Goal: Complete application form

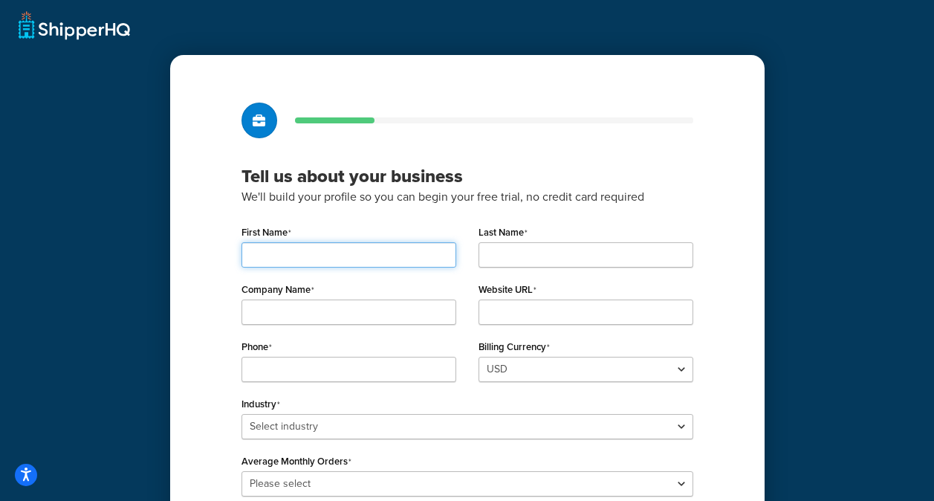
click at [353, 254] on input "First Name" at bounding box center [348, 254] width 215 height 25
type input "[PERSON_NAME]"
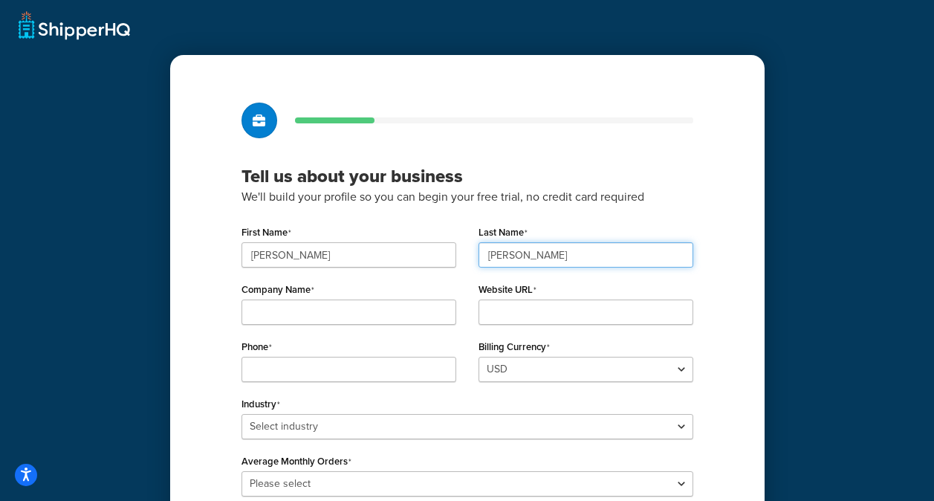
type input "[PERSON_NAME]"
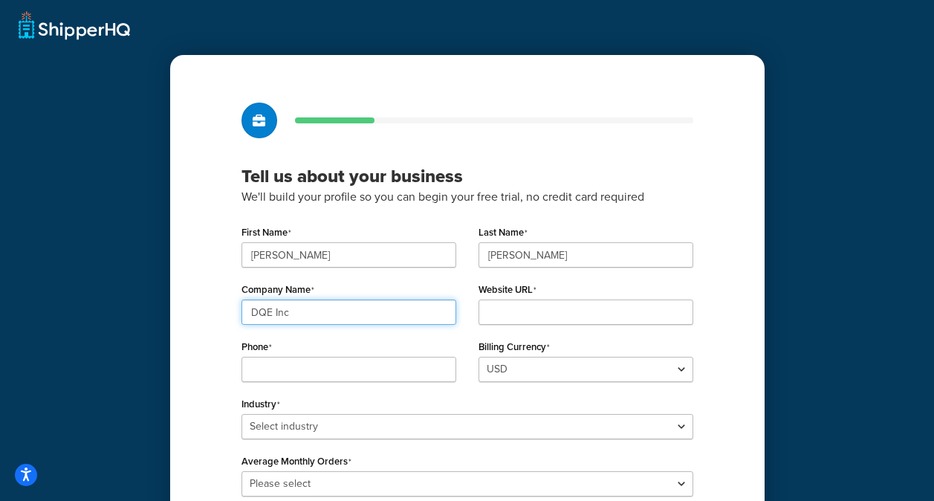
type input "DQE Inc"
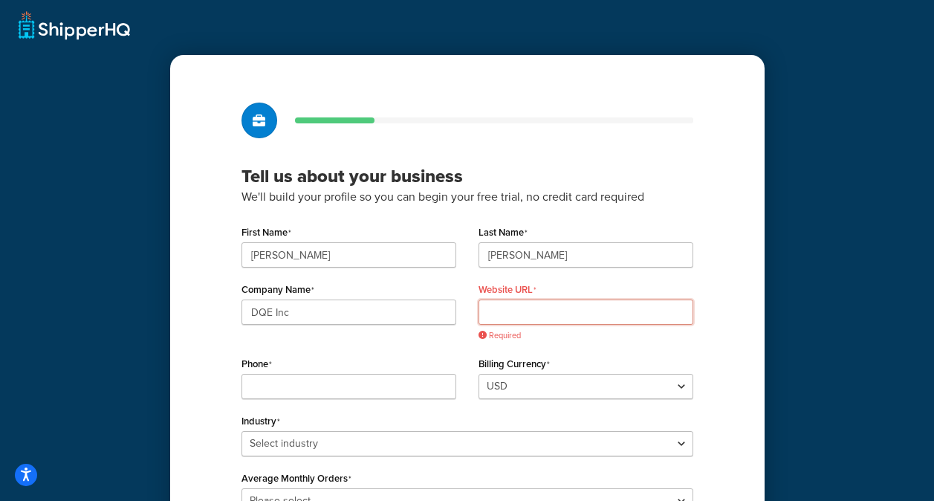
paste input "[URL][DOMAIN_NAME]"
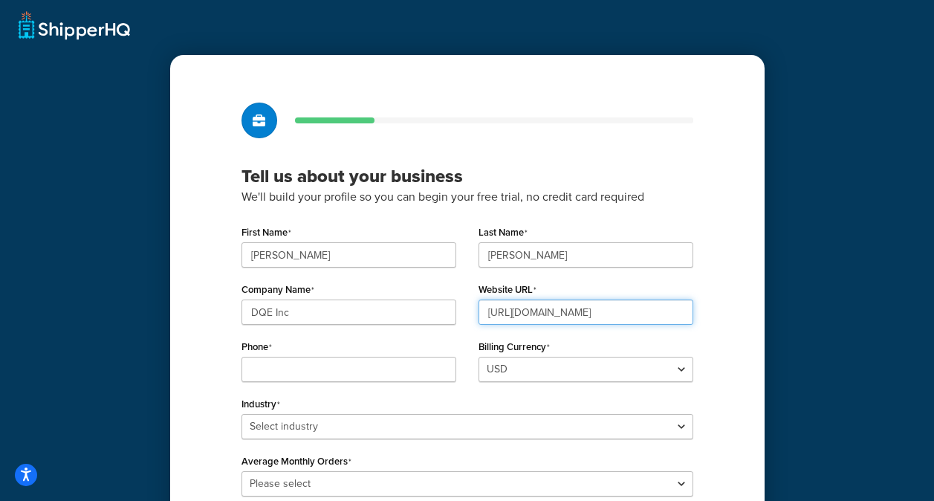
type input "[URL][DOMAIN_NAME]"
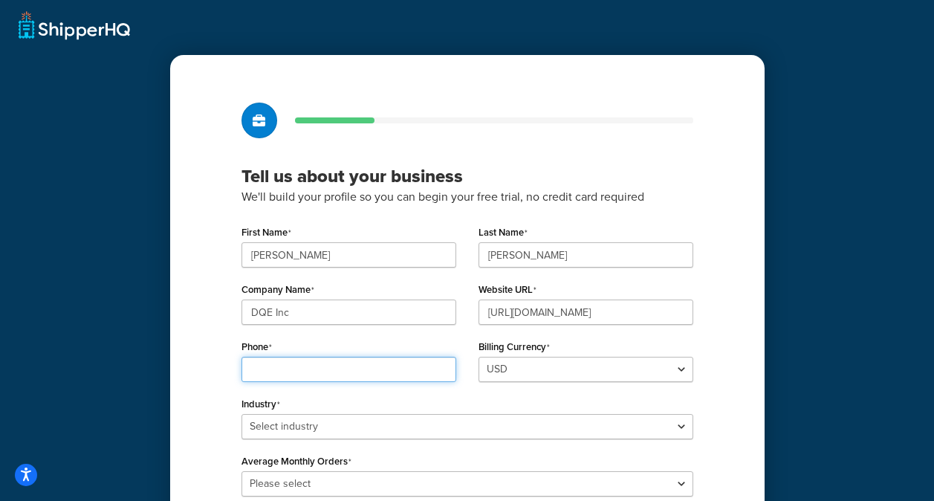
click at [370, 375] on input "Phone" at bounding box center [348, 369] width 215 height 25
type input "8003554628"
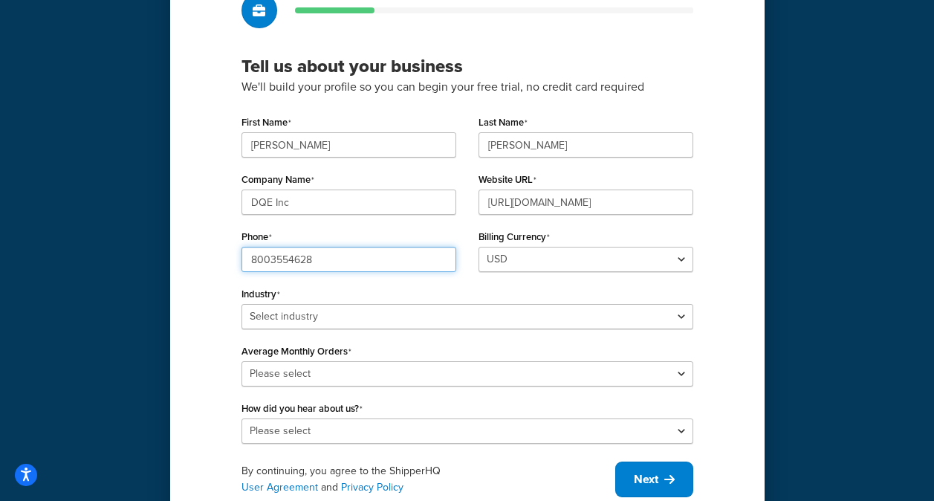
scroll to position [149, 0]
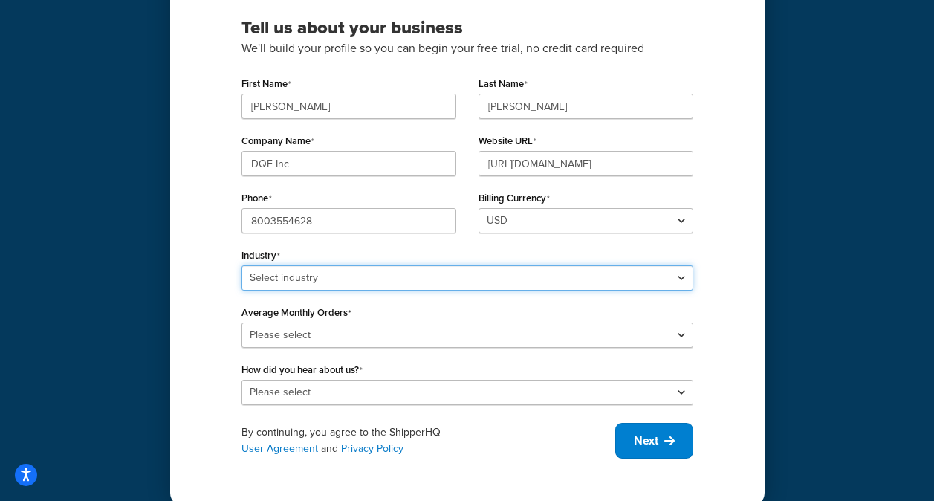
click at [402, 279] on select "Select industry Automotive Adult Agriculture Alcohol, Tobacco & CBD Arts & Craf…" at bounding box center [467, 277] width 452 height 25
select select "9"
click at [241, 265] on select "Select industry Automotive Adult Agriculture Alcohol, Tobacco & CBD Arts & Craf…" at bounding box center [467, 277] width 452 height 25
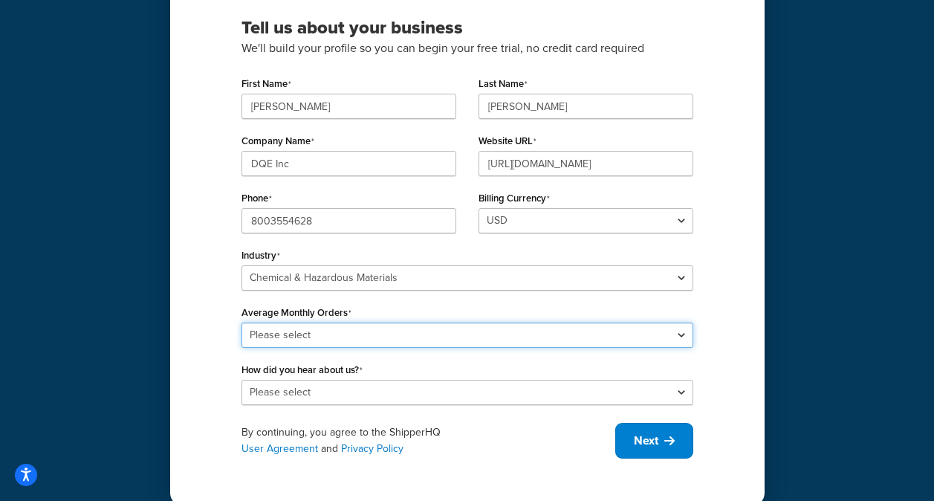
click at [328, 335] on select "Please select 0-500 501-1,000 1,001-10,000 10,001-20,000 Over 20,000" at bounding box center [467, 334] width 452 height 25
select select "1"
click at [241, 322] on select "Please select 0-500 501-1,000 1,001-10,000 10,001-20,000 Over 20,000" at bounding box center [467, 334] width 452 height 25
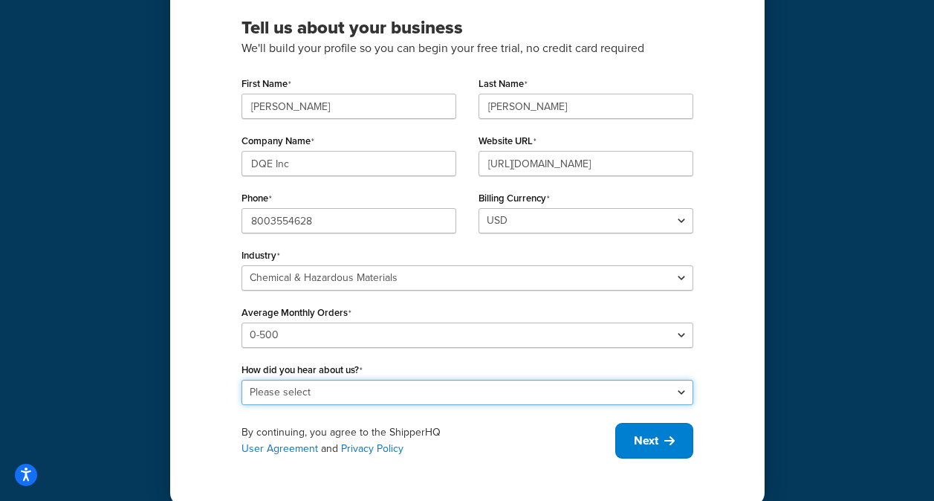
click at [327, 386] on select "Please select Online Search App Store or Marketplace Listing Referred by Agency…" at bounding box center [467, 392] width 452 height 25
select select "10"
click at [241, 380] on select "Please select Online Search App Store or Marketplace Listing Referred by Agency…" at bounding box center [467, 392] width 452 height 25
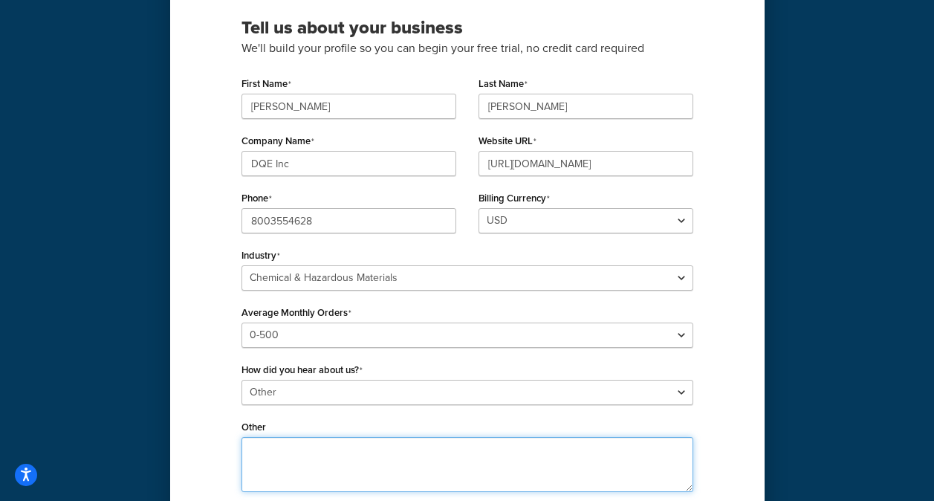
click at [270, 461] on textarea "Other" at bounding box center [467, 464] width 452 height 55
paste textarea "We already have an account through BigCommerce but are switching to Woo, so we …"
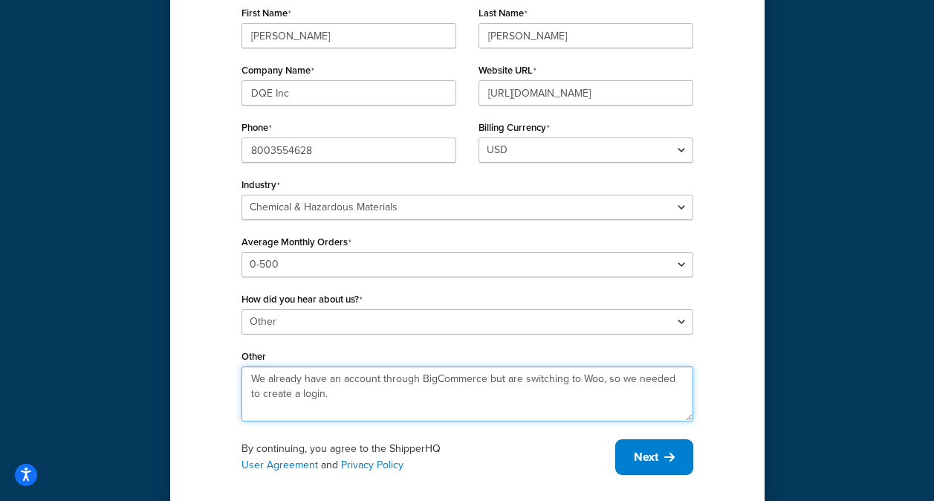
scroll to position [256, 0]
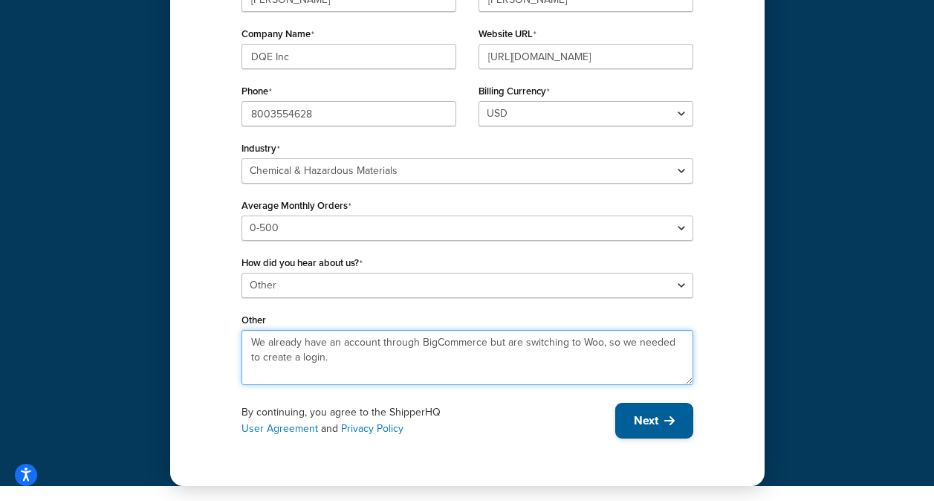
type textarea "We already have an account through BigCommerce but are switching to Woo, so we …"
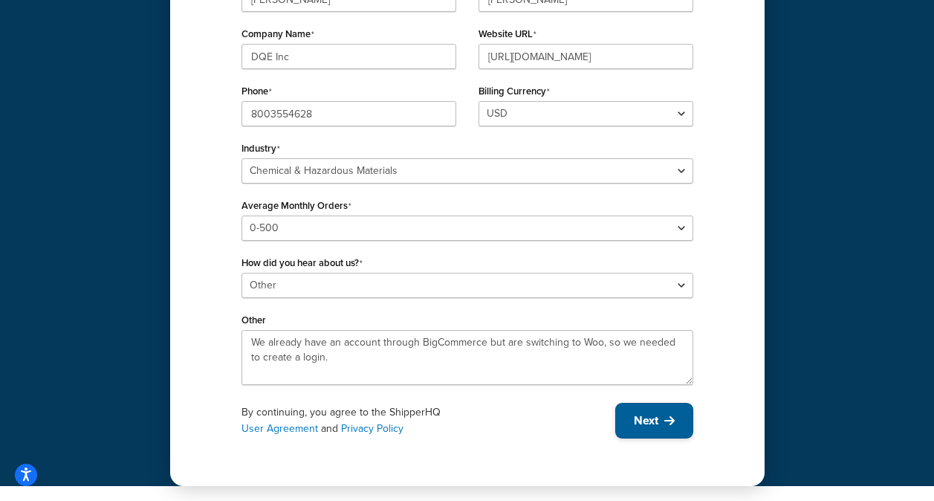
click at [635, 429] on button "Next" at bounding box center [654, 421] width 78 height 36
click at [634, 412] on span "Next" at bounding box center [646, 420] width 25 height 16
click at [638, 427] on div "By continuing, you agree to the ShipperHQ User Agreement and Privacy Policy Next" at bounding box center [467, 421] width 452 height 36
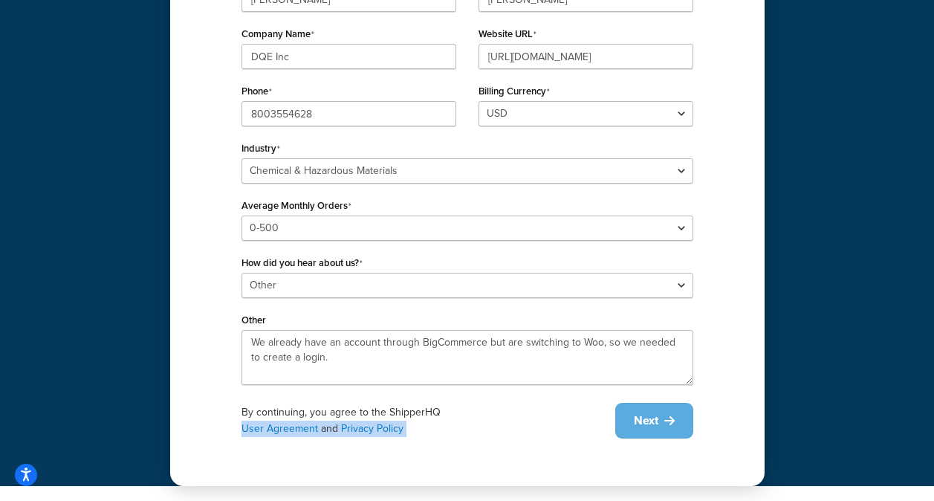
click at [638, 427] on div "By continuing, you agree to the ShipperHQ User Agreement and Privacy Policy Next" at bounding box center [467, 421] width 452 height 36
drag, startPoint x: 638, startPoint y: 427, endPoint x: 559, endPoint y: 439, distance: 79.6
click at [551, 447] on div "Tell us about your business We'll build your profile so you can begin your free…" at bounding box center [467, 142] width 594 height 686
click at [658, 408] on button "Next" at bounding box center [654, 421] width 78 height 36
click at [404, 412] on div "By continuing, you agree to the ShipperHQ User Agreement and Privacy Policy" at bounding box center [428, 420] width 374 height 33
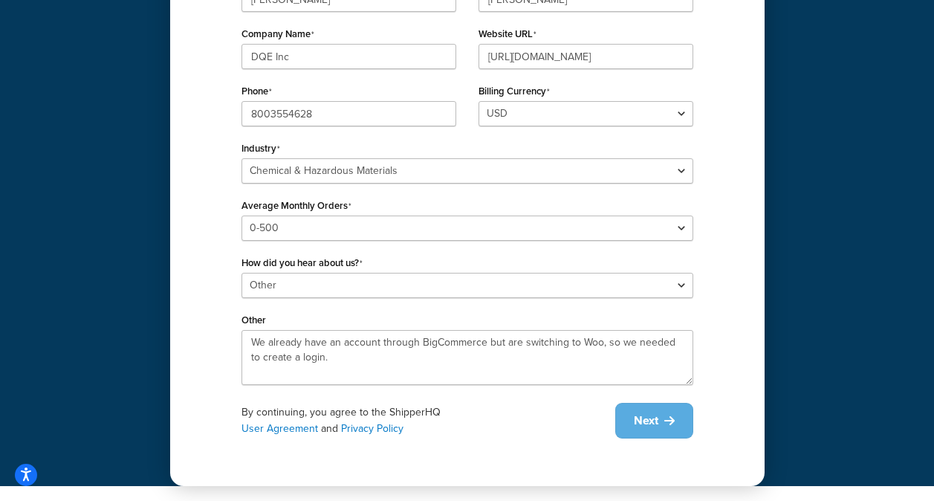
click at [620, 426] on div "By continuing, you agree to the ShipperHQ User Agreement and Privacy Policy Next" at bounding box center [467, 421] width 452 height 36
click at [670, 419] on icon at bounding box center [669, 421] width 10 height 12
